Goal: Task Accomplishment & Management: Manage account settings

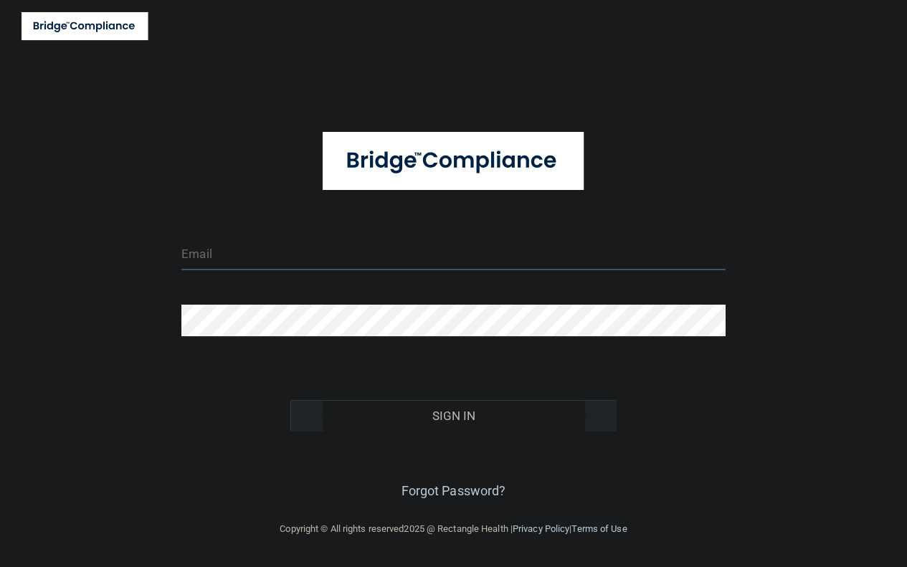
type input "tbrown@rectanglehealth.com"
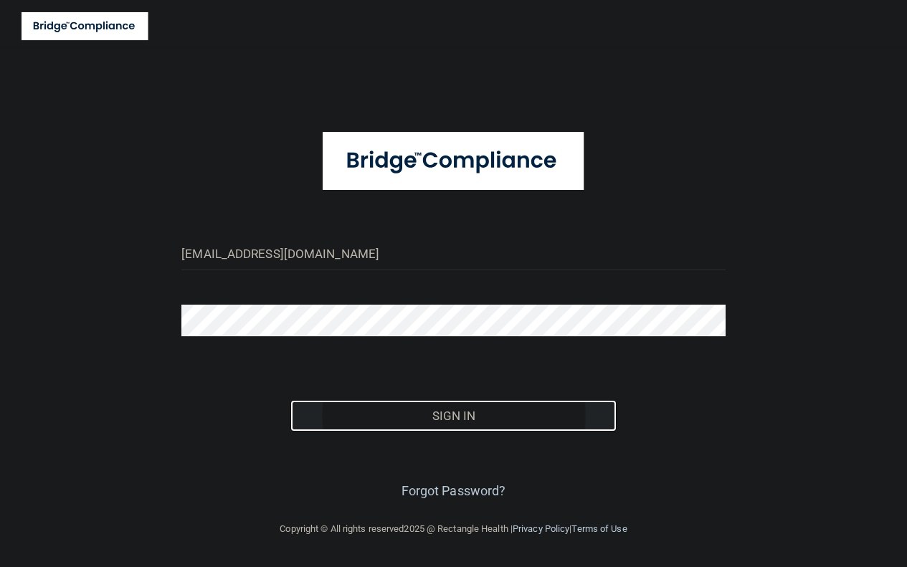
click at [462, 412] on button "Sign In" at bounding box center [453, 416] width 326 height 32
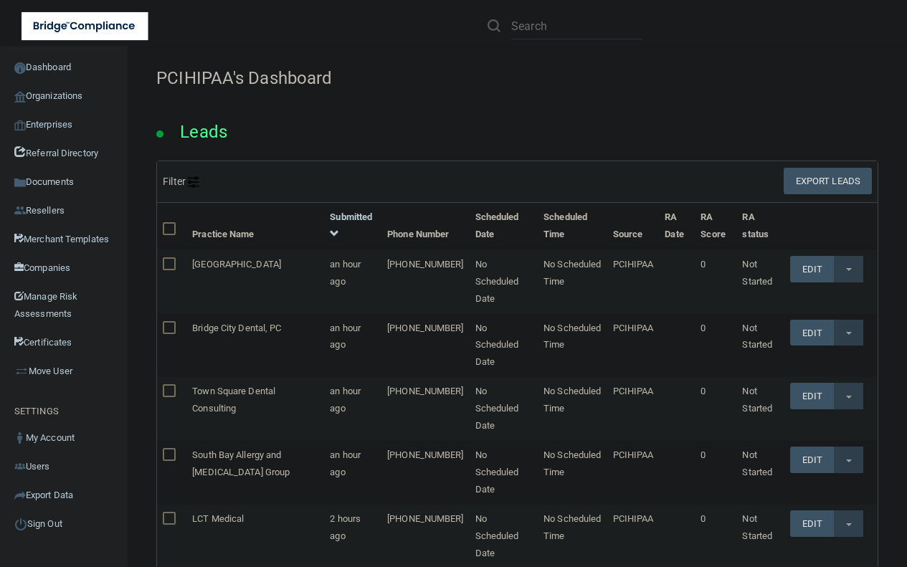
click at [729, 111] on div "Leads" at bounding box center [516, 127] width 743 height 65
click at [527, 22] on input "text" at bounding box center [576, 26] width 131 height 27
paste input "Care Perks LLC"
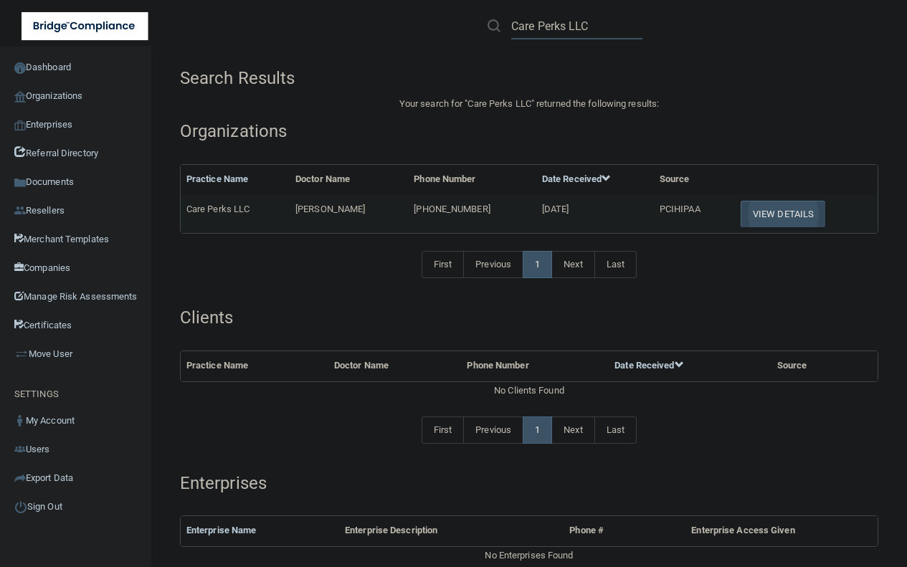
type input "Care Perks LLC"
click at [797, 206] on button "View Details" at bounding box center [782, 214] width 85 height 27
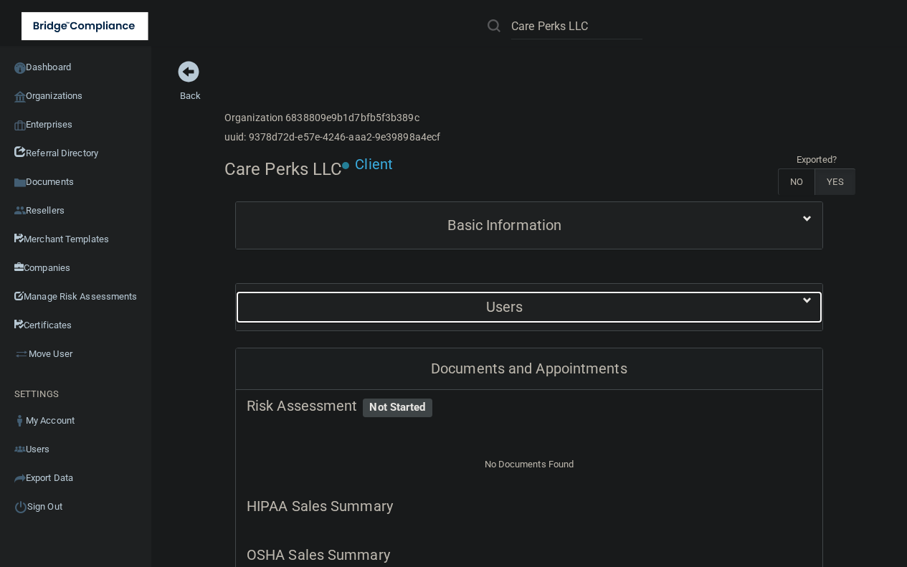
click at [531, 298] on div "Users" at bounding box center [504, 307] width 537 height 32
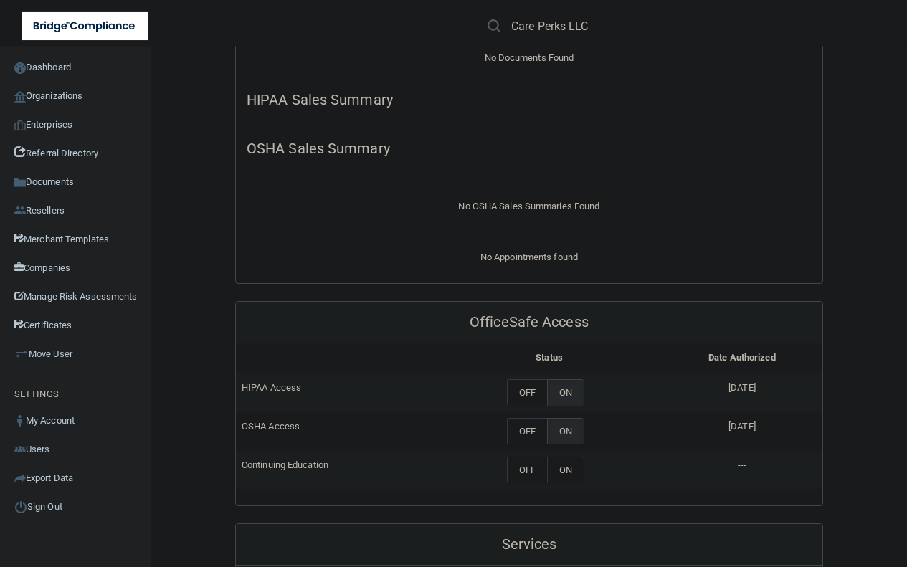
scroll to position [269, 0]
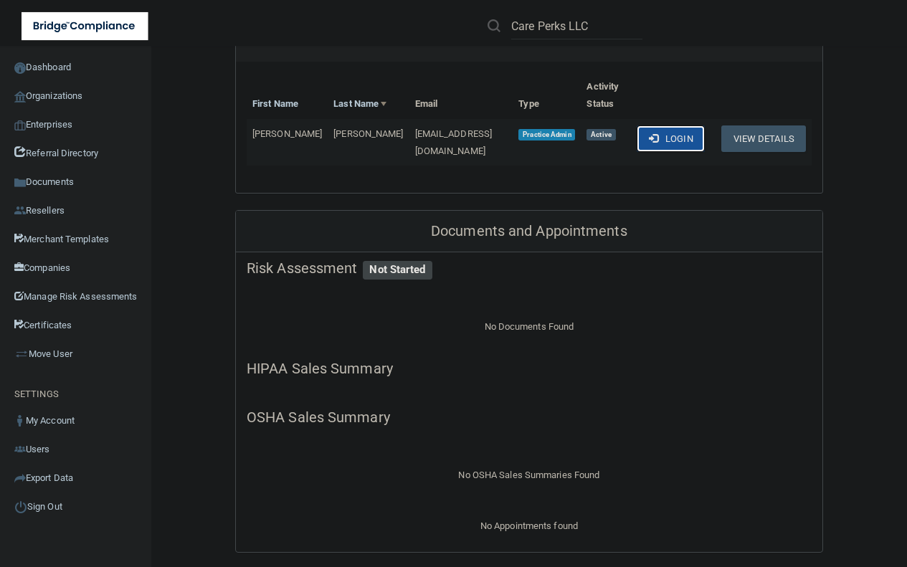
click at [672, 144] on button "Login" at bounding box center [670, 138] width 68 height 27
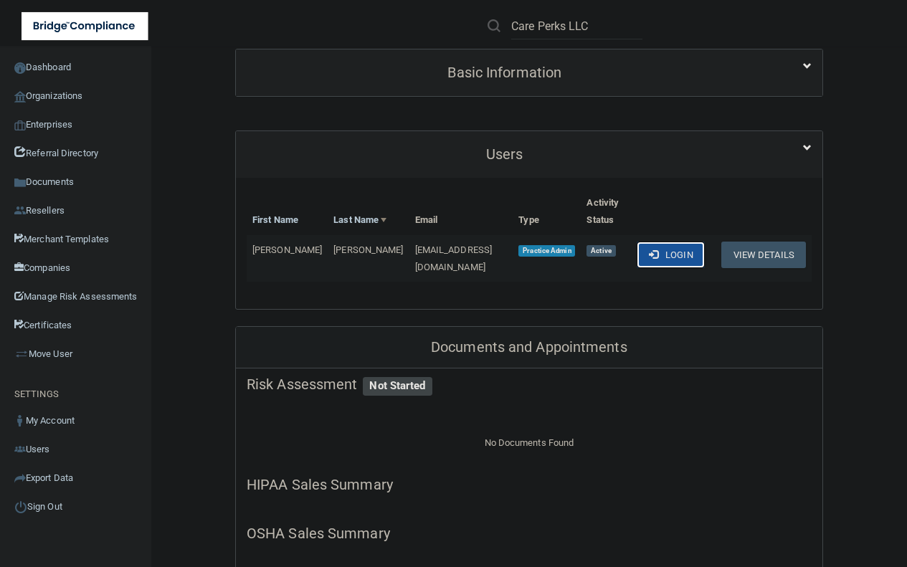
scroll to position [0, 0]
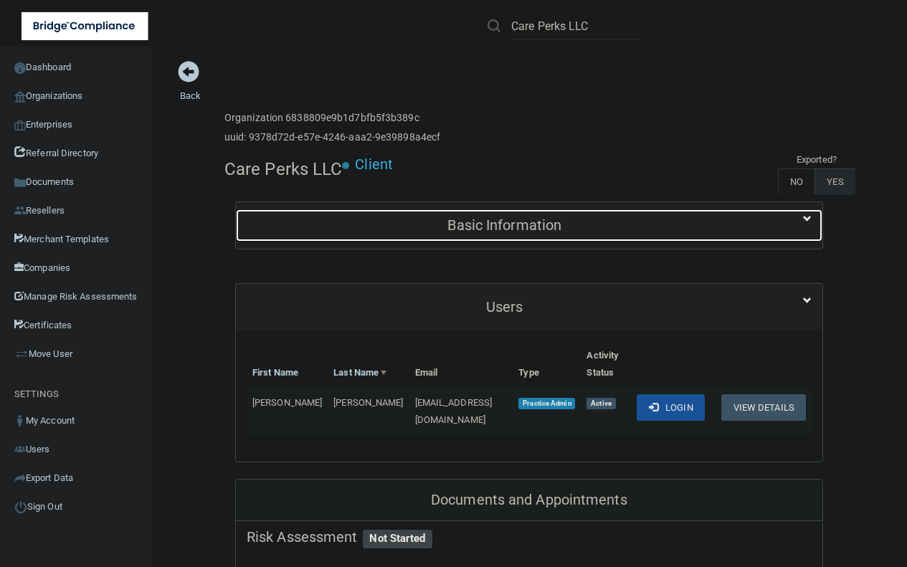
click at [543, 222] on h5 "Basic Information" at bounding box center [505, 225] width 516 height 16
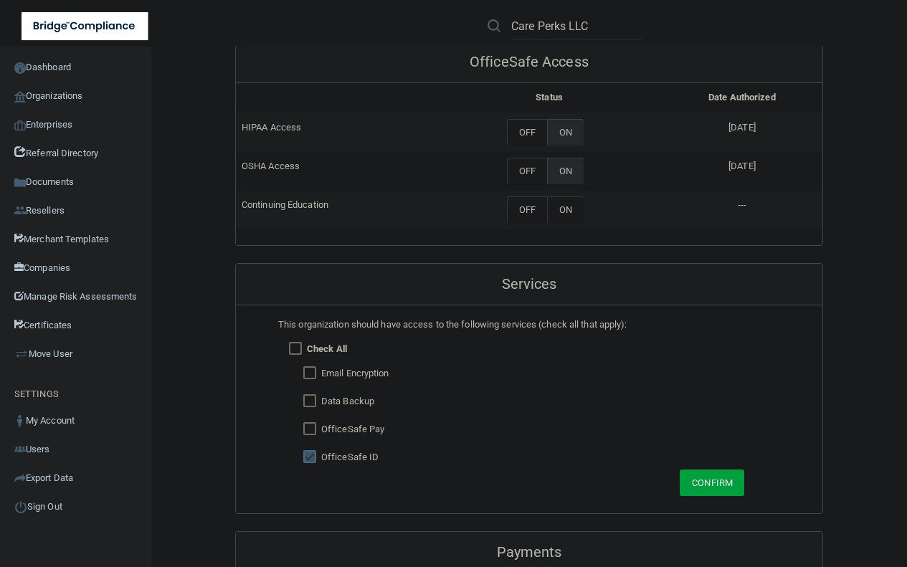
scroll to position [1589, 0]
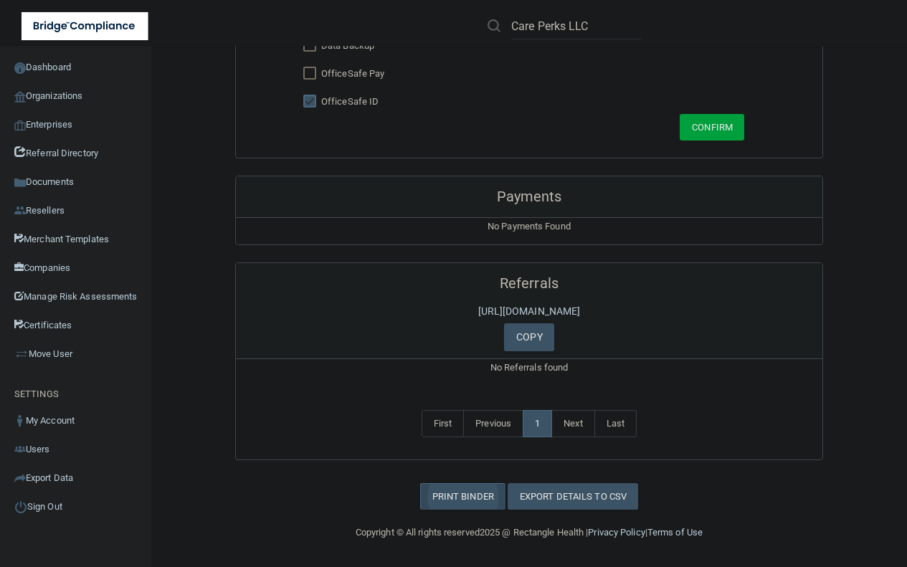
click at [477, 500] on link "Print Binder" at bounding box center [462, 496] width 85 height 27
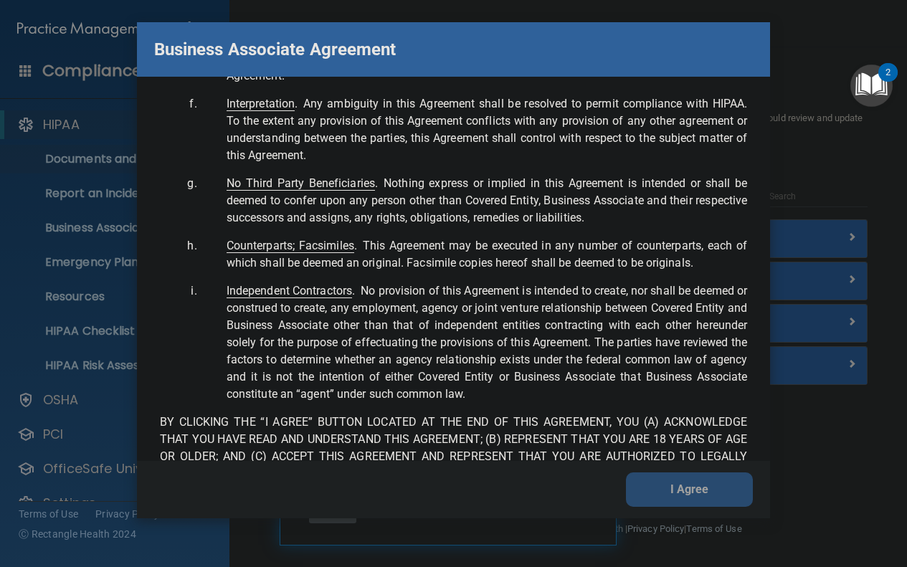
scroll to position [3340, 0]
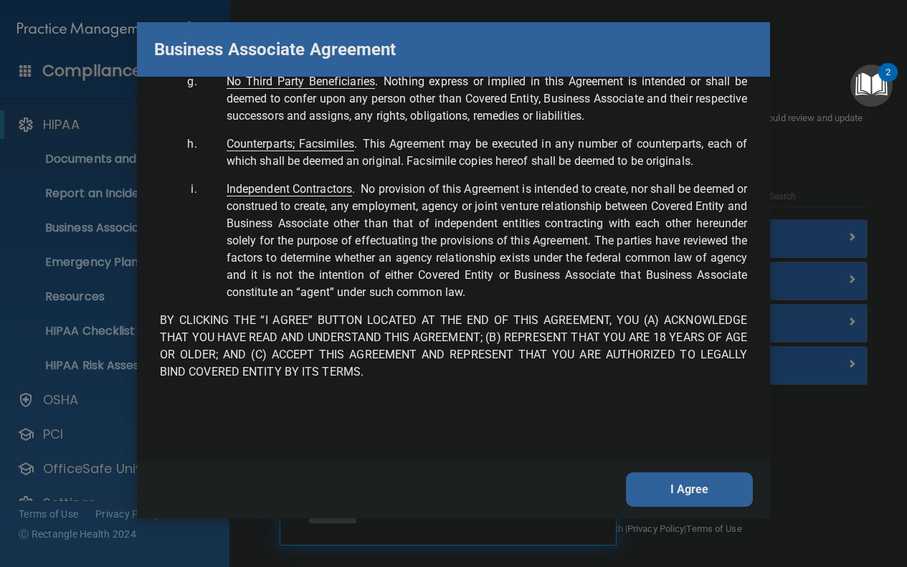
click at [692, 506] on button "I Agree" at bounding box center [689, 489] width 127 height 34
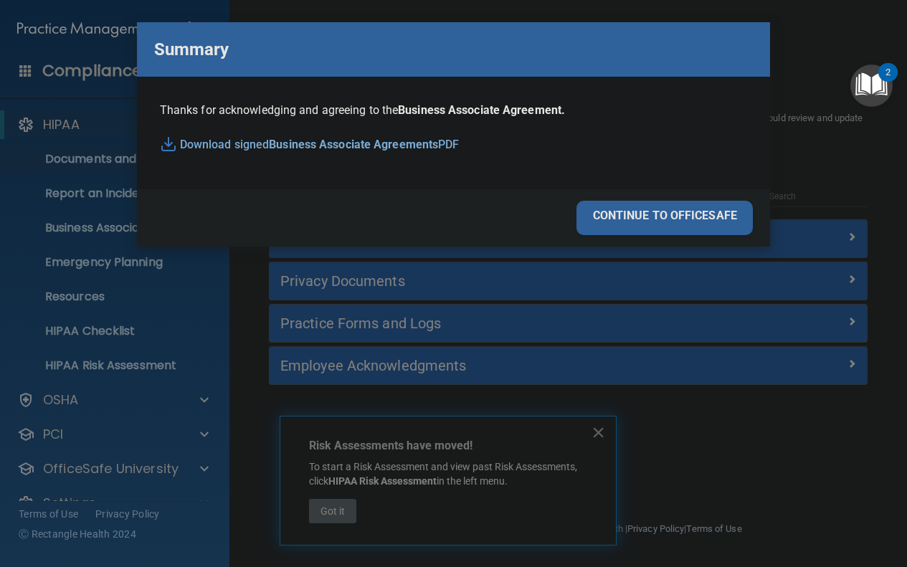
click at [692, 495] on div "Business Associate Agreement Please sign this updated Business Associate Agreem…" at bounding box center [453, 283] width 907 height 567
drag, startPoint x: 713, startPoint y: 214, endPoint x: 697, endPoint y: 222, distance: 18.0
click at [714, 216] on div "continue to officesafe" at bounding box center [664, 218] width 176 height 34
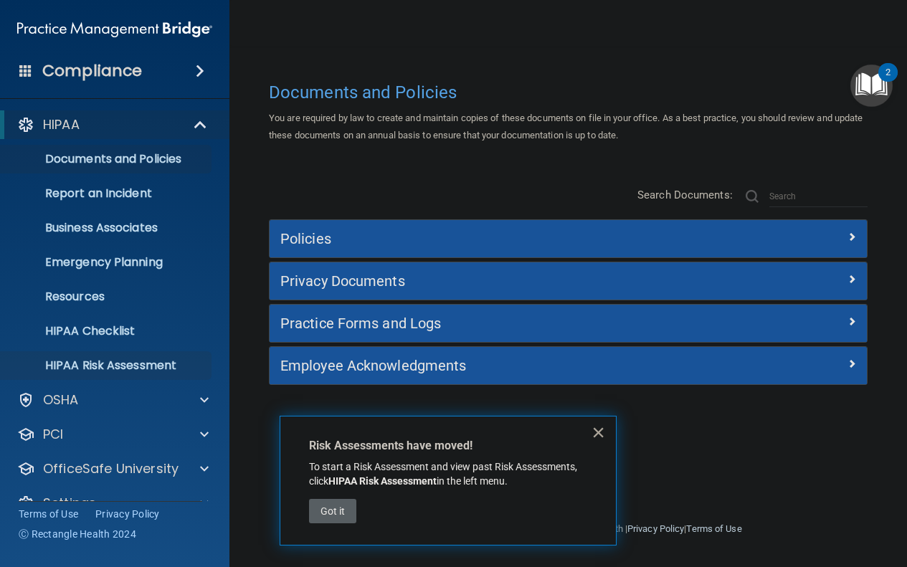
scroll to position [27, 0]
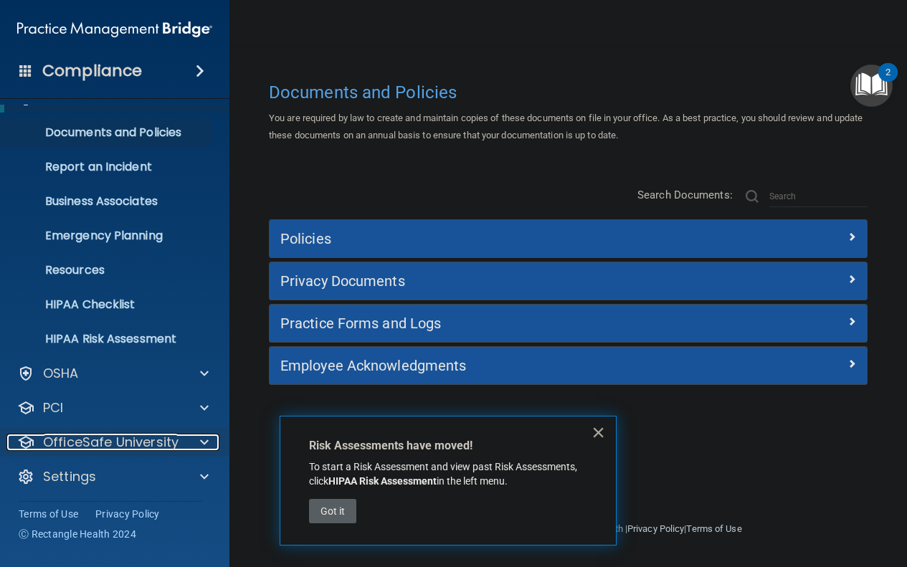
click at [171, 437] on p "OfficeSafe University" at bounding box center [110, 442] width 135 height 17
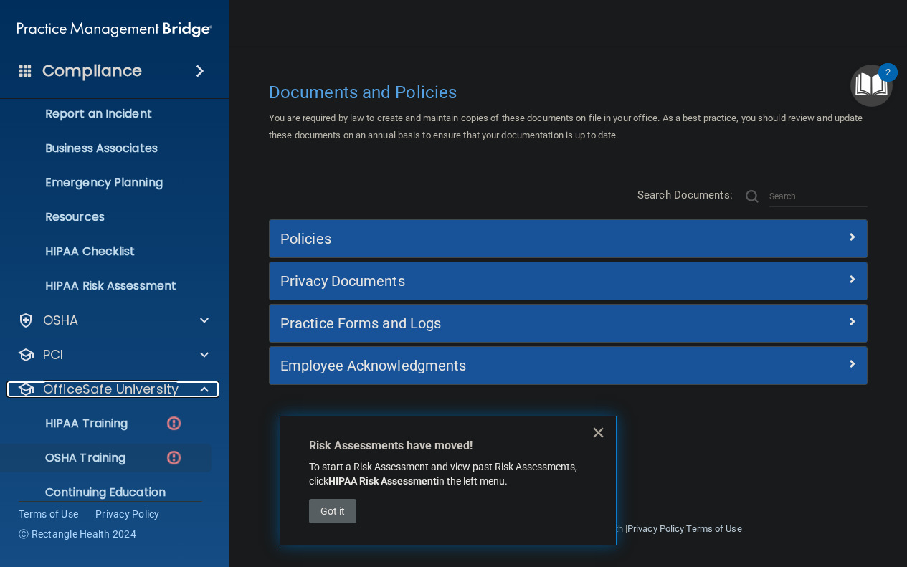
scroll to position [130, 0]
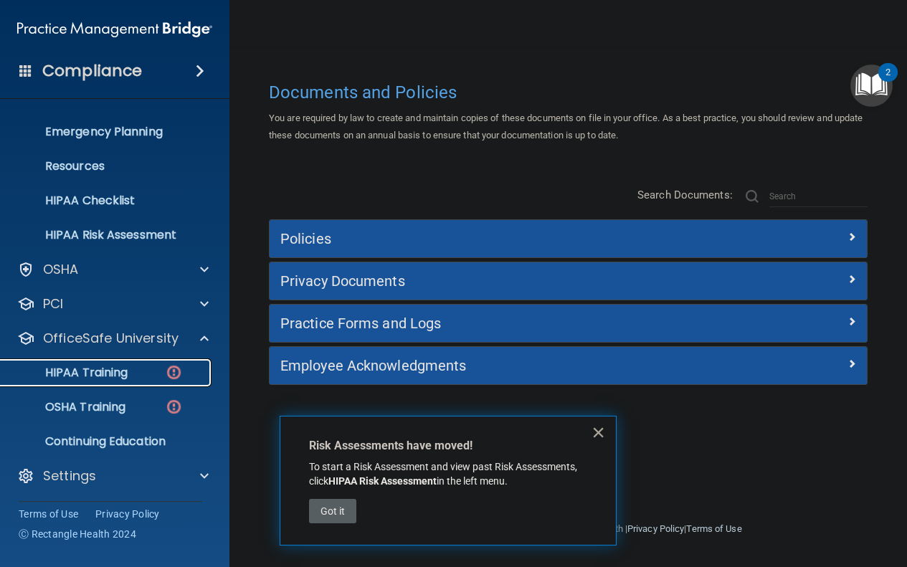
click at [145, 378] on div "HIPAA Training" at bounding box center [107, 372] width 196 height 14
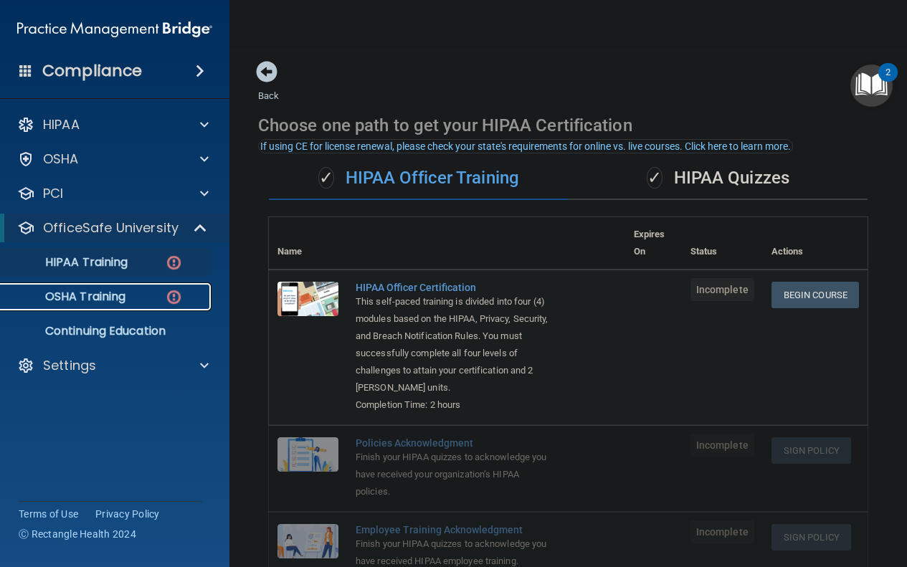
click at [113, 292] on p "OSHA Training" at bounding box center [67, 297] width 116 height 14
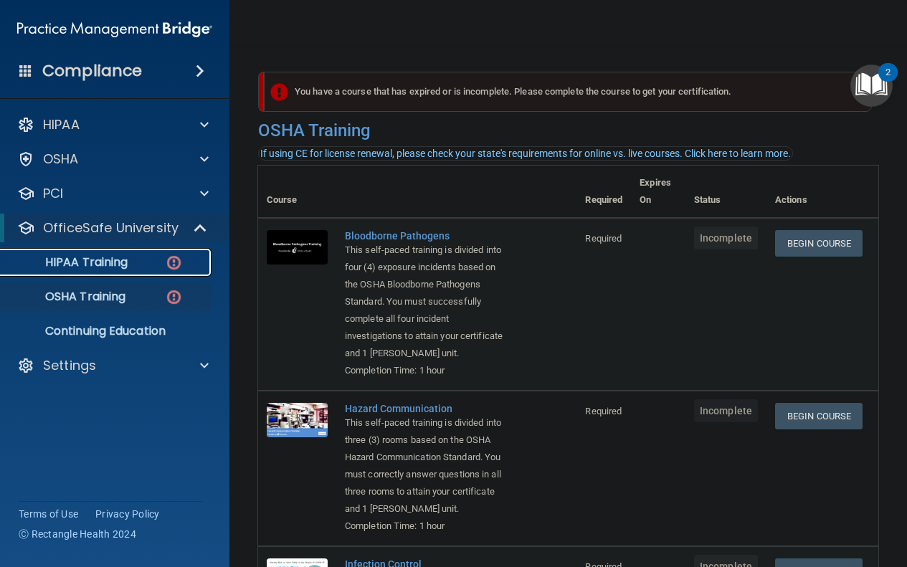
click at [147, 269] on div "HIPAA Training" at bounding box center [107, 262] width 196 height 14
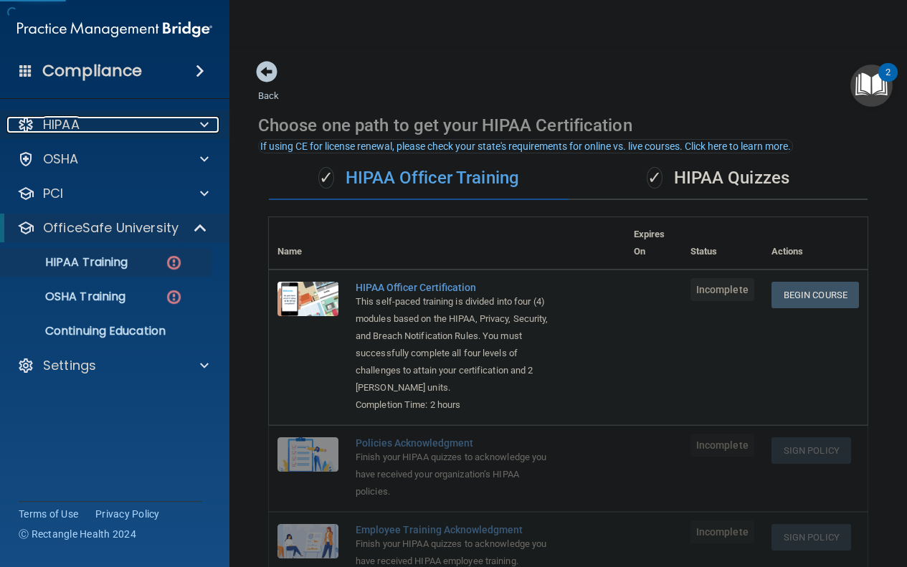
click at [123, 124] on div "HIPAA" at bounding box center [94, 124] width 177 height 17
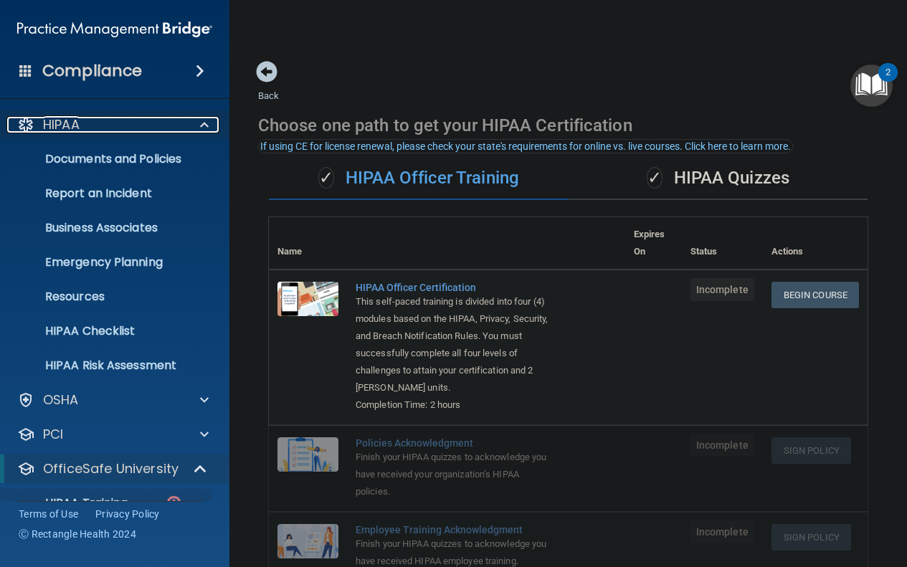
click at [123, 124] on div "HIPAA" at bounding box center [94, 124] width 177 height 17
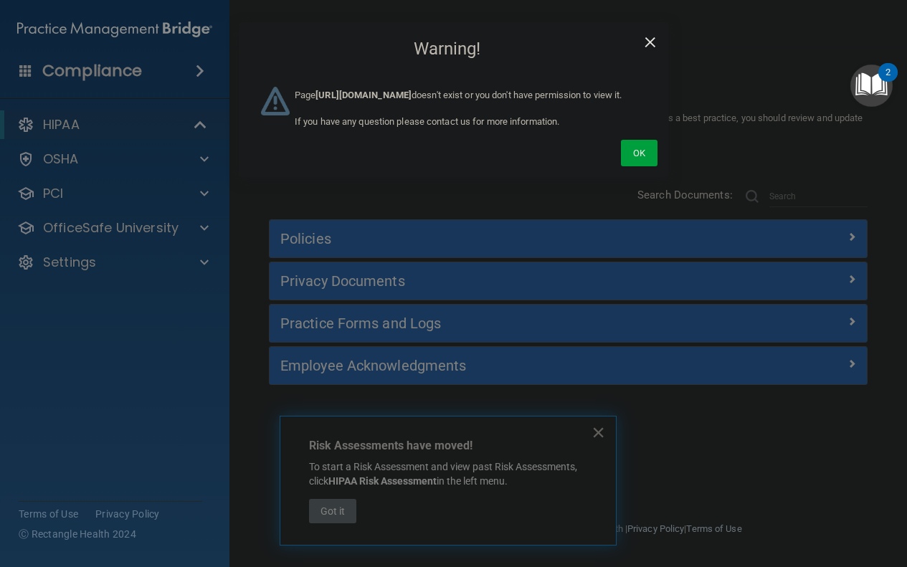
click at [644, 40] on span "×" at bounding box center [650, 40] width 13 height 29
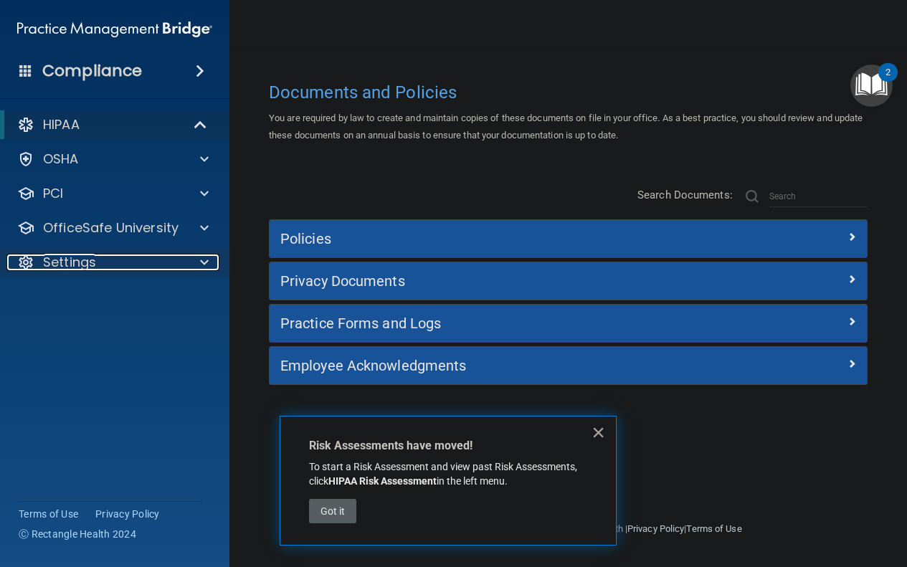
click at [112, 263] on div "Settings" at bounding box center [94, 262] width 177 height 17
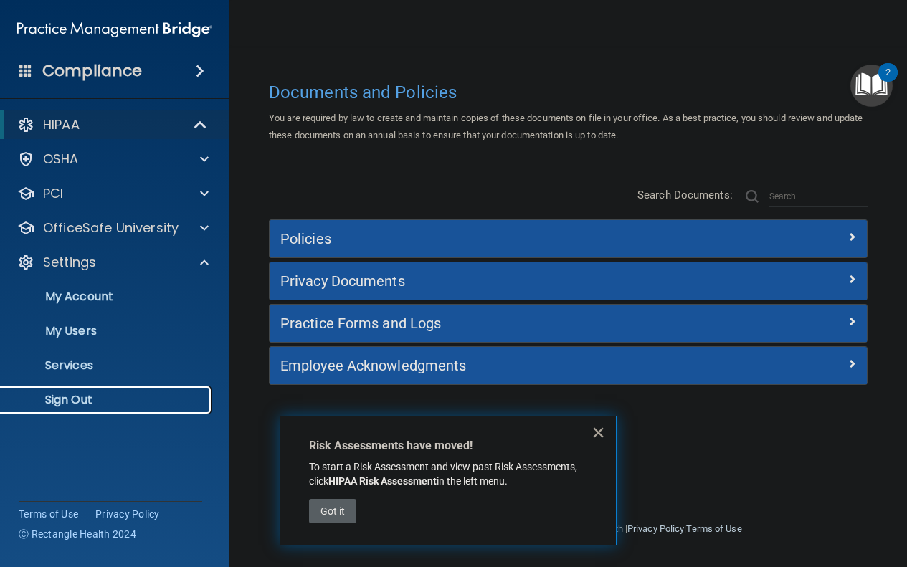
click at [86, 393] on p "Sign Out" at bounding box center [107, 400] width 196 height 14
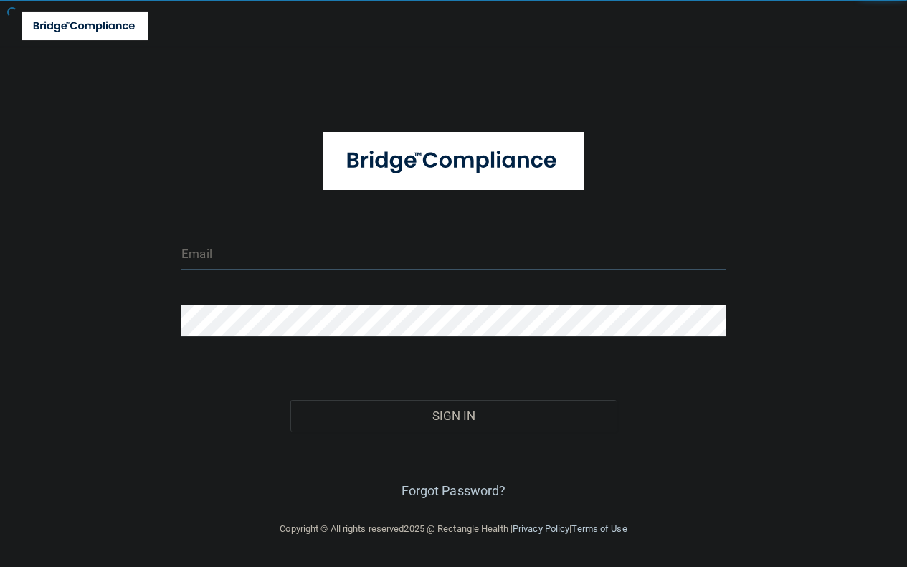
type input "tbrown@rectanglehealth.com"
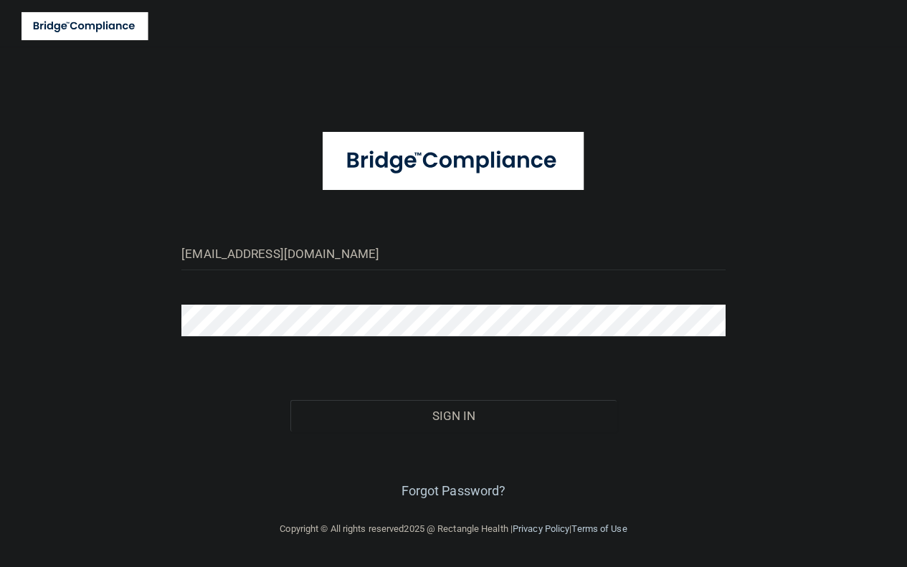
click at [765, 98] on div "tbrown@rectanglehealth.com Invalid email/password. You don't have permission to…" at bounding box center [453, 283] width 849 height 446
